Goal: Transaction & Acquisition: Purchase product/service

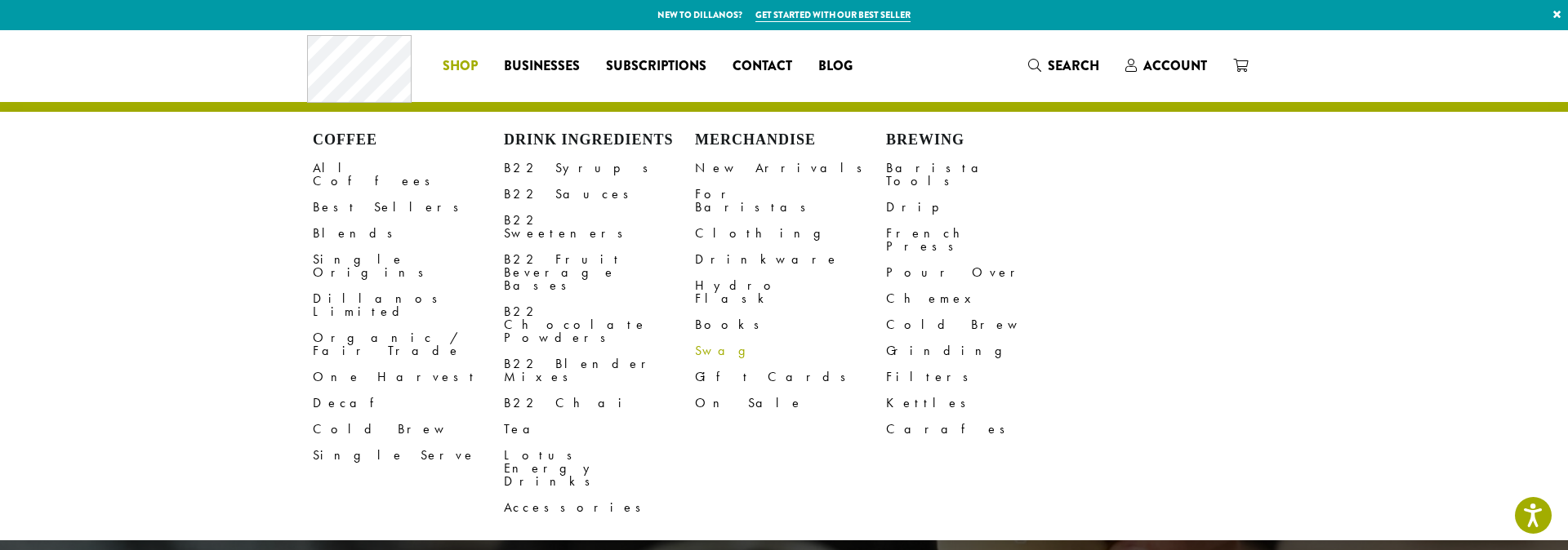
click at [705, 338] on link "Swag" at bounding box center [790, 351] width 191 height 26
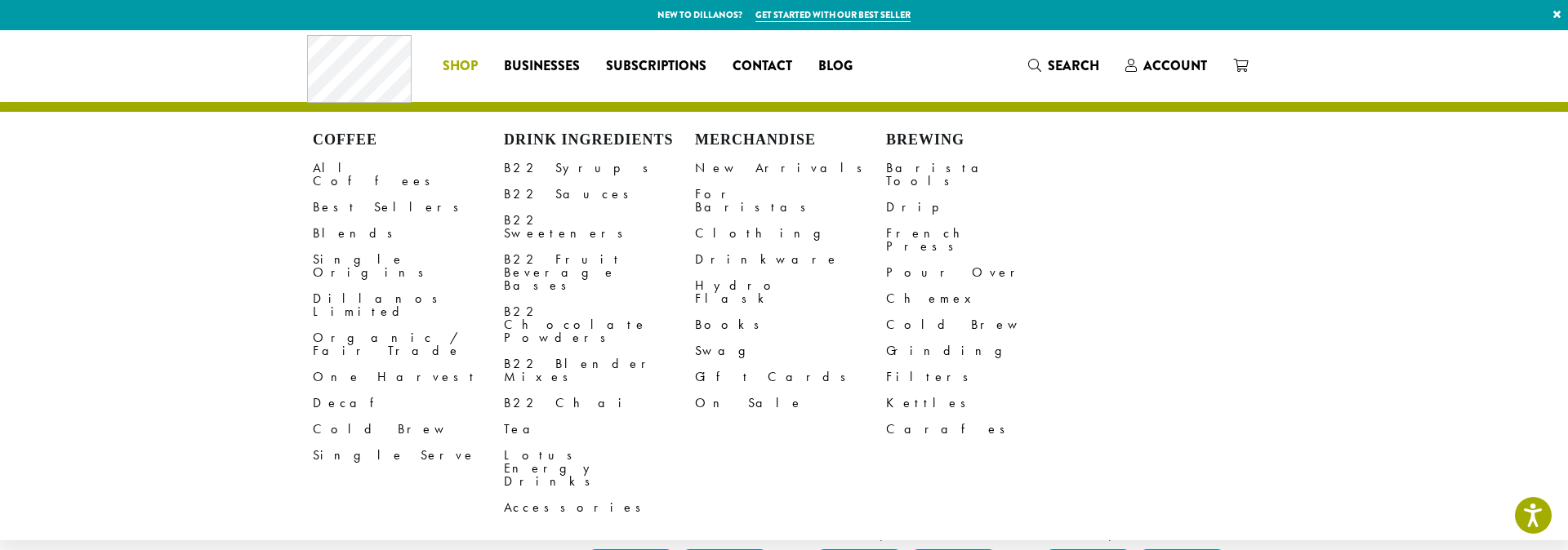
click at [449, 67] on span "Shop" at bounding box center [459, 67] width 35 height 21
click at [720, 220] on link "Clothing" at bounding box center [790, 233] width 191 height 26
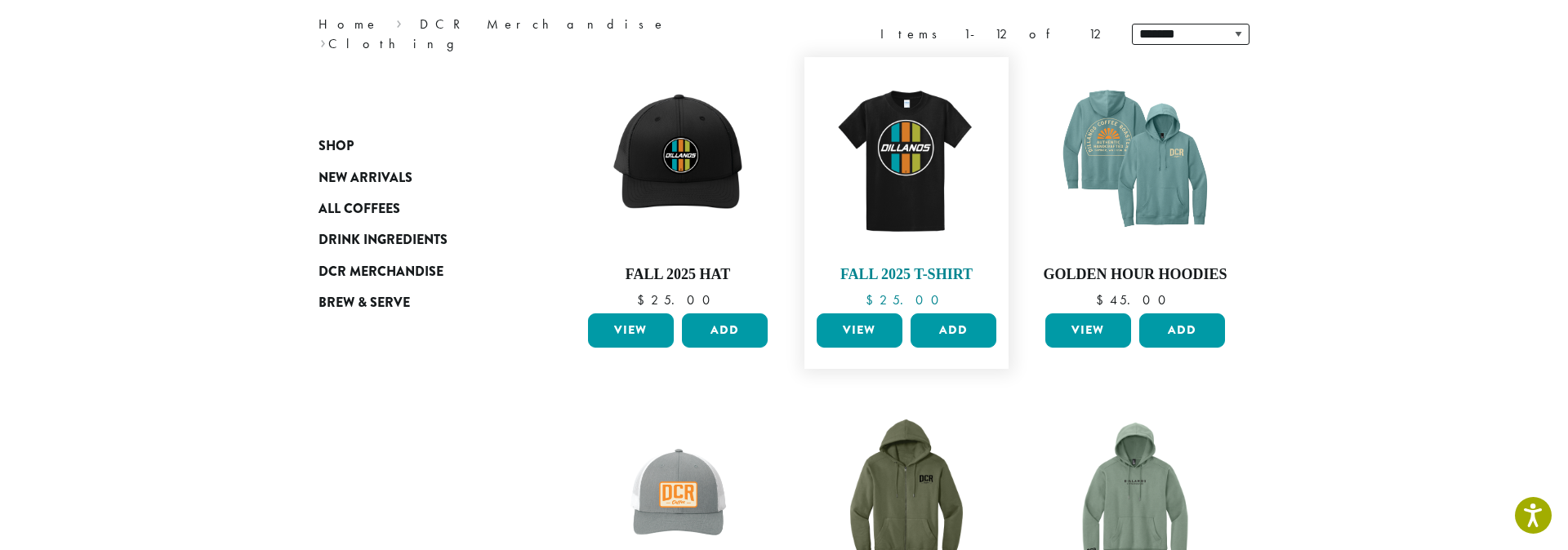
scroll to position [218, 0]
